Goal: Task Accomplishment & Management: Manage account settings

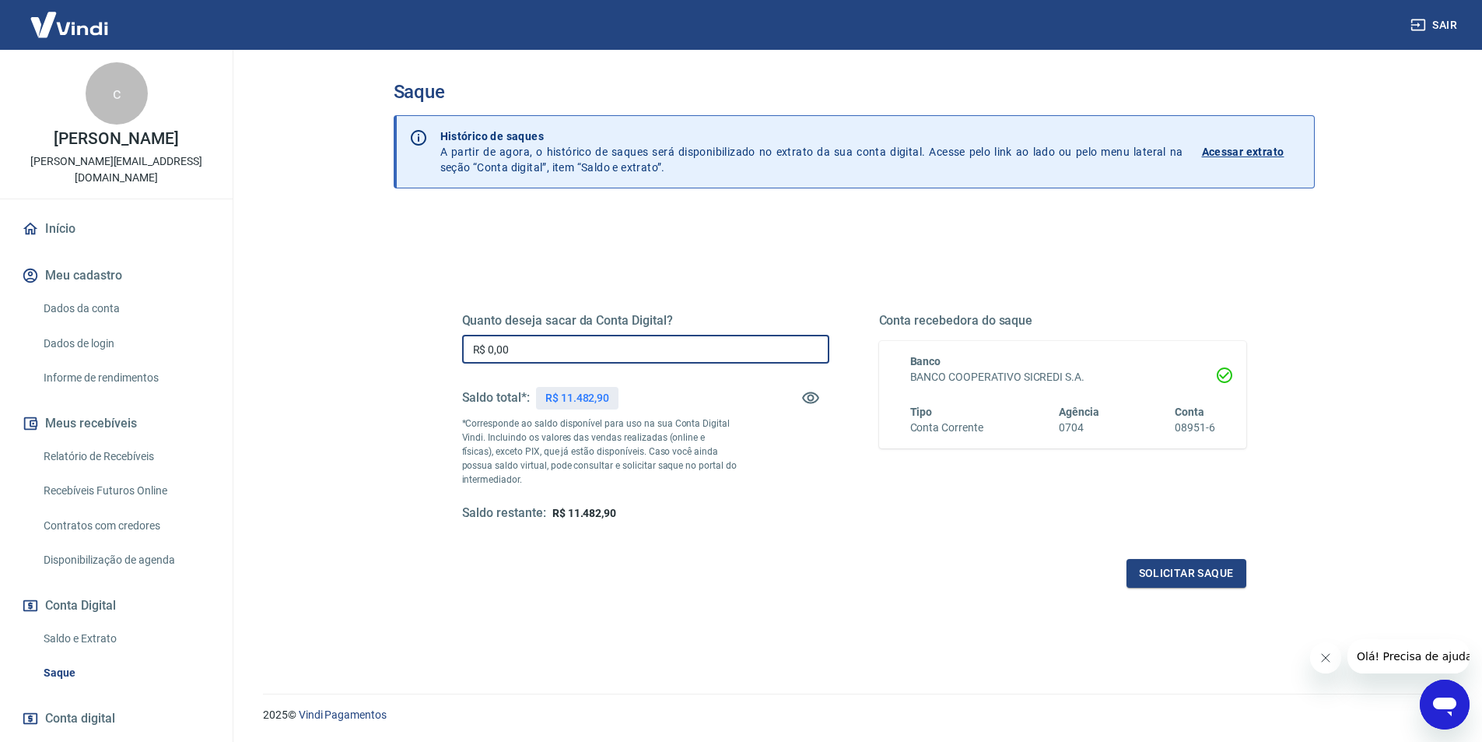
click at [551, 351] on input "R$ 0,00" at bounding box center [645, 349] width 367 height 29
type input "R$ 10.000,00"
click at [1179, 570] on button "Solicitar saque" at bounding box center [1187, 573] width 120 height 29
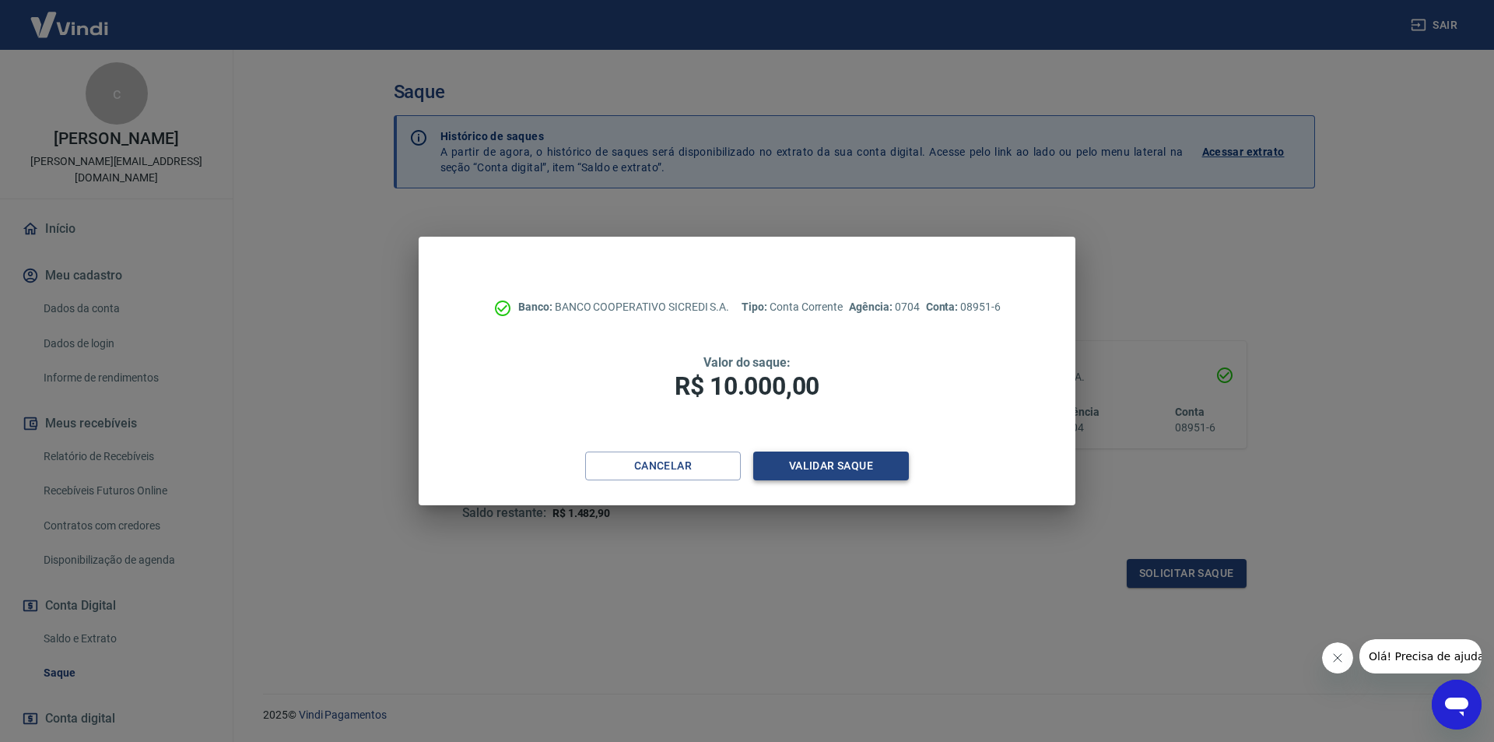
click at [882, 469] on button "Validar saque" at bounding box center [831, 465] width 156 height 29
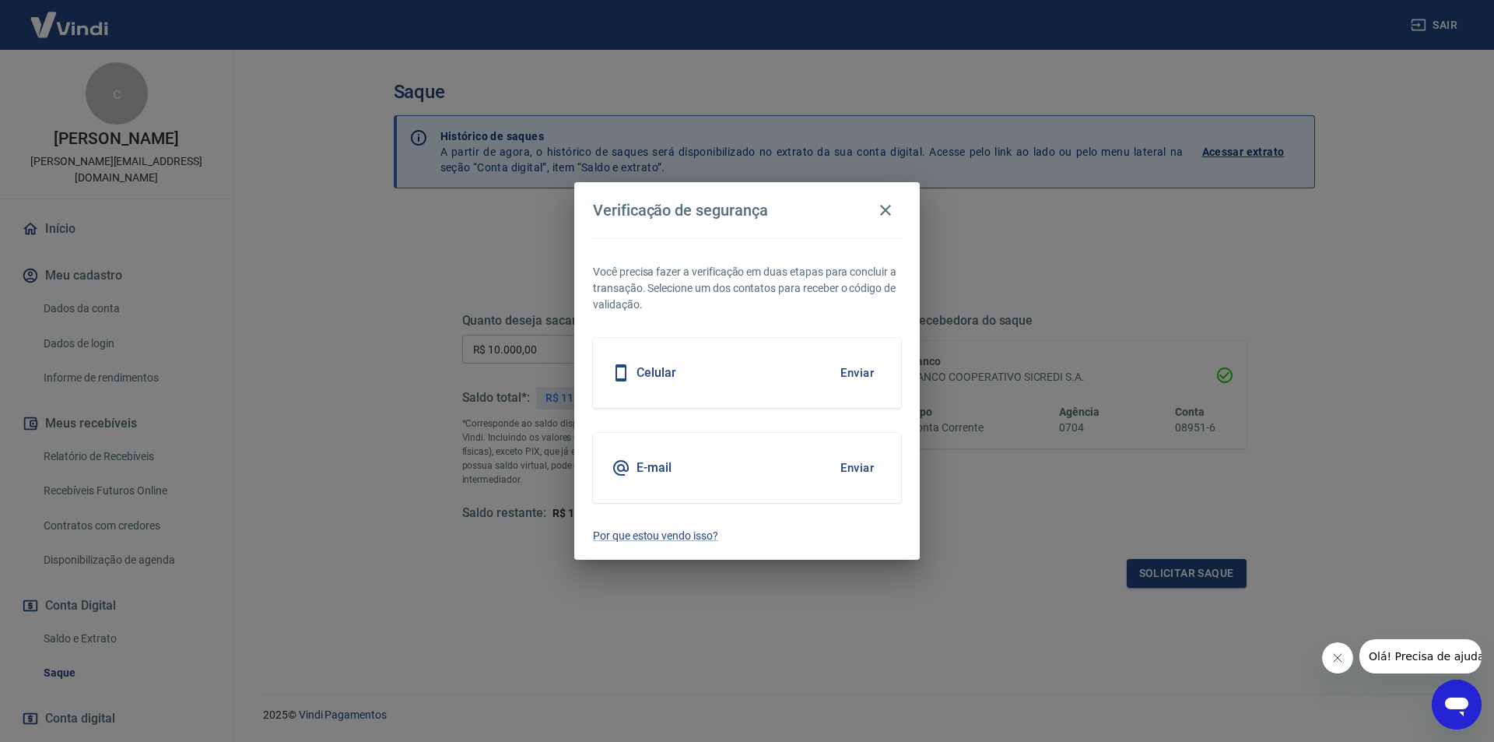
click at [858, 374] on button "Enviar" at bounding box center [857, 372] width 51 height 33
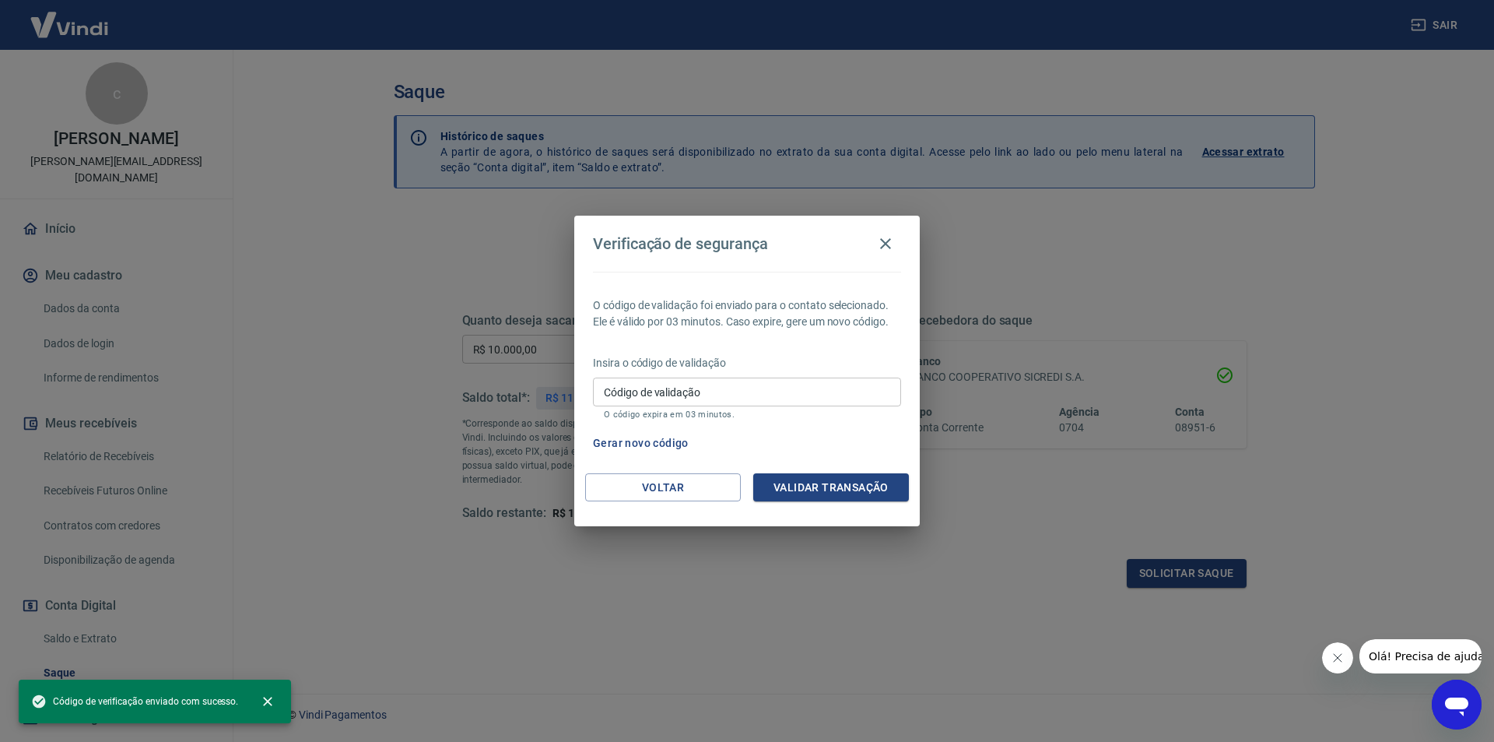
click at [811, 397] on input "Código de validação" at bounding box center [747, 391] width 308 height 29
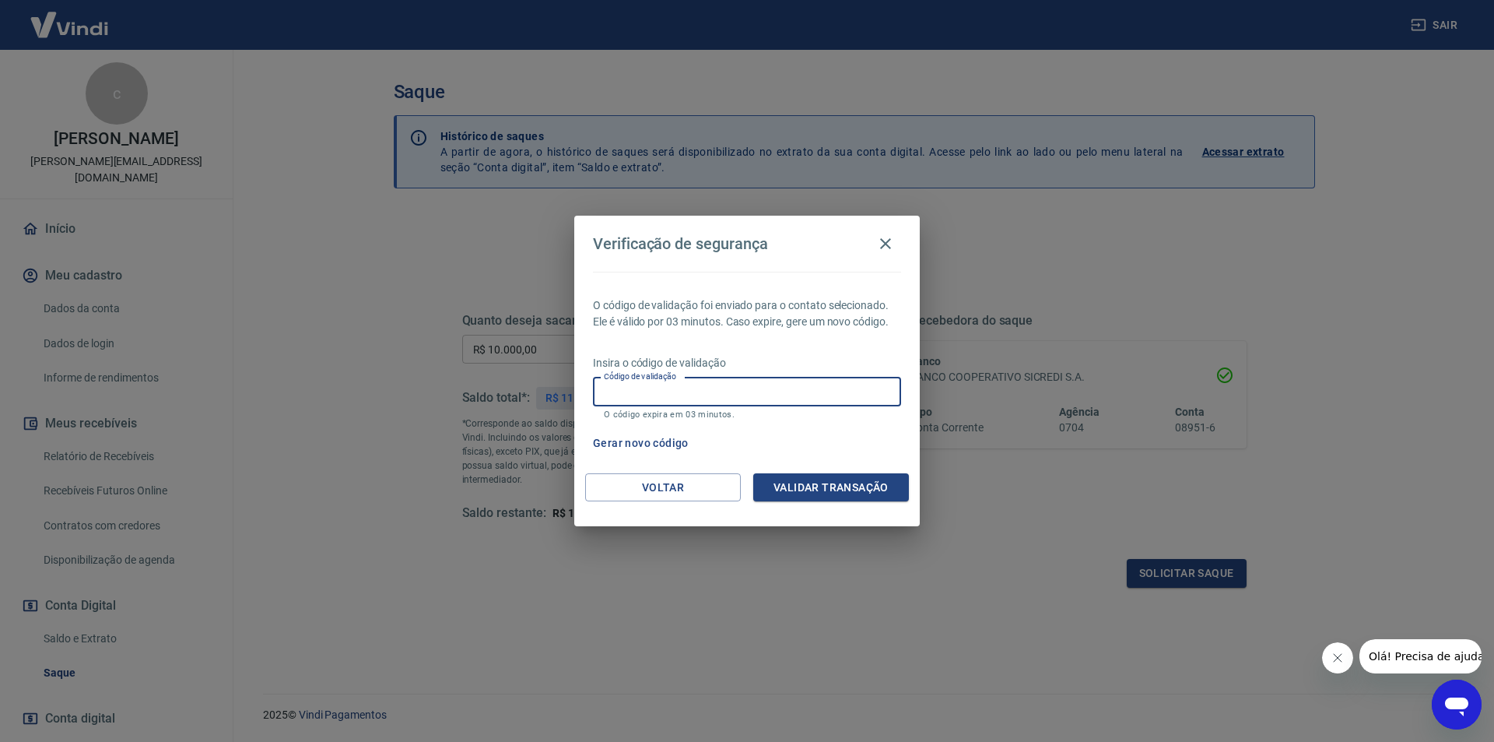
click at [758, 394] on input "Código de validação" at bounding box center [747, 391] width 308 height 29
click at [709, 390] on input "Código de validação" at bounding box center [747, 391] width 308 height 29
type input "779899"
click at [878, 488] on button "Validar transação" at bounding box center [831, 487] width 156 height 29
